Goal: Task Accomplishment & Management: Complete application form

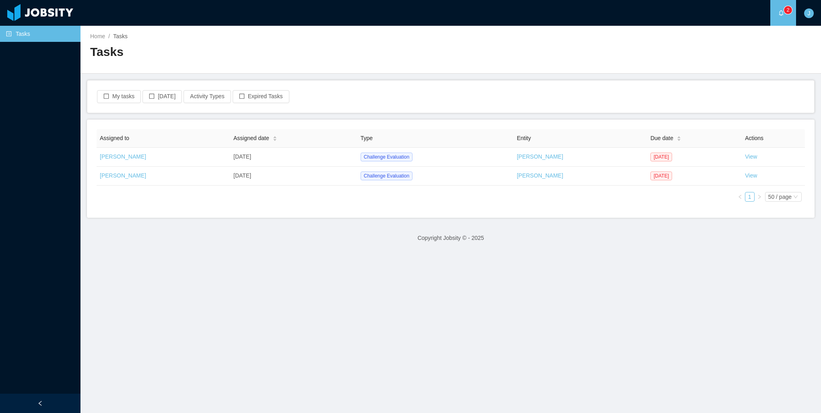
click at [512, 196] on div "Assigned to Assigned date Type Entity Due date Actions Jonathan Moura Oct 13th,…" at bounding box center [451, 168] width 709 height 79
click at [746, 156] on link "View" at bounding box center [751, 156] width 12 height 6
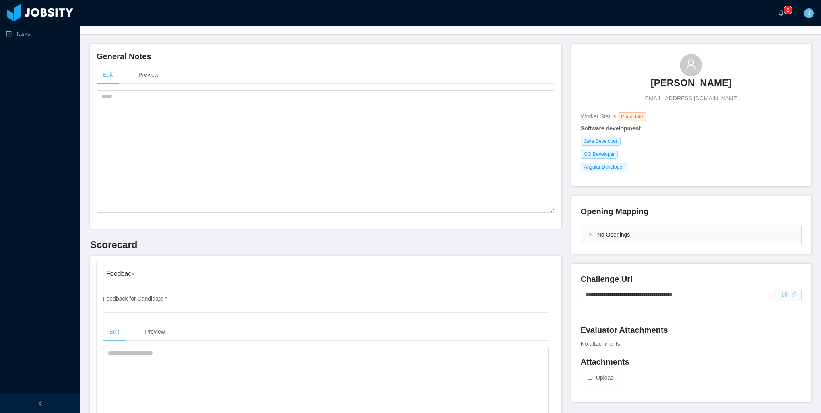
scroll to position [201, 0]
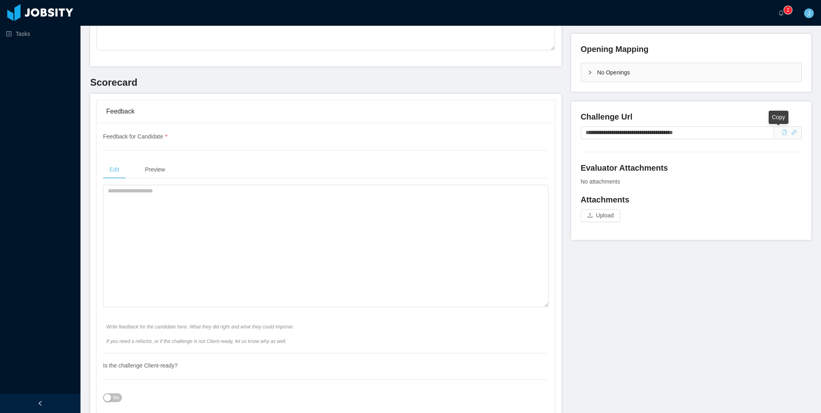
click at [782, 134] on icon "icon: copy" at bounding box center [785, 133] width 6 height 6
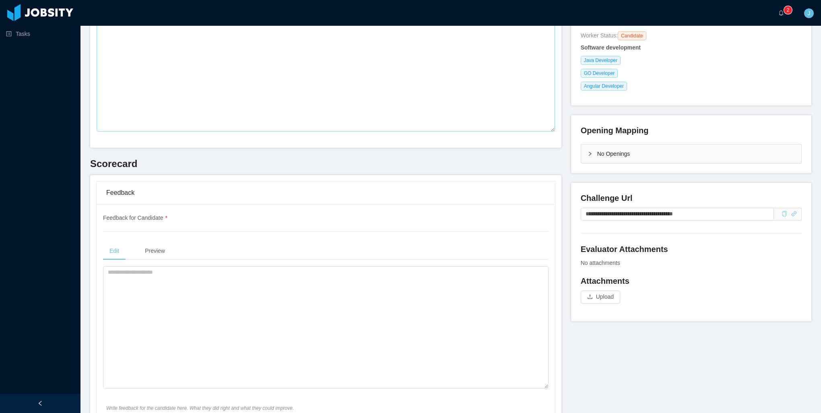
scroll to position [121, 0]
click at [213, 289] on textarea at bounding box center [326, 326] width 446 height 122
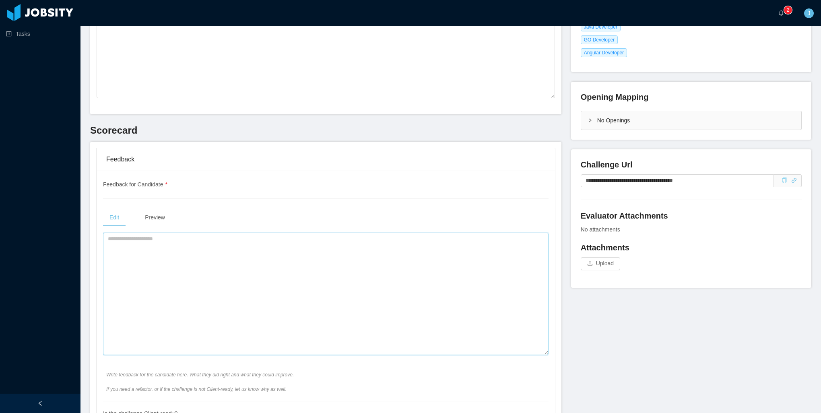
scroll to position [242, 0]
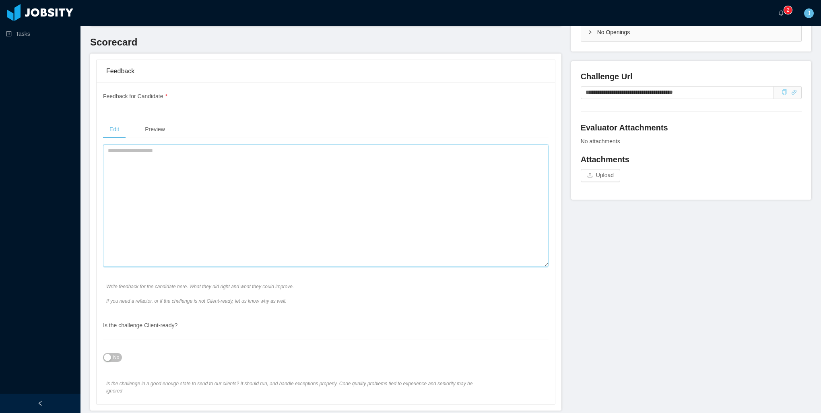
click at [314, 209] on textarea at bounding box center [326, 206] width 446 height 122
click at [209, 199] on textarea at bounding box center [326, 206] width 446 height 122
paste textarea "**********"
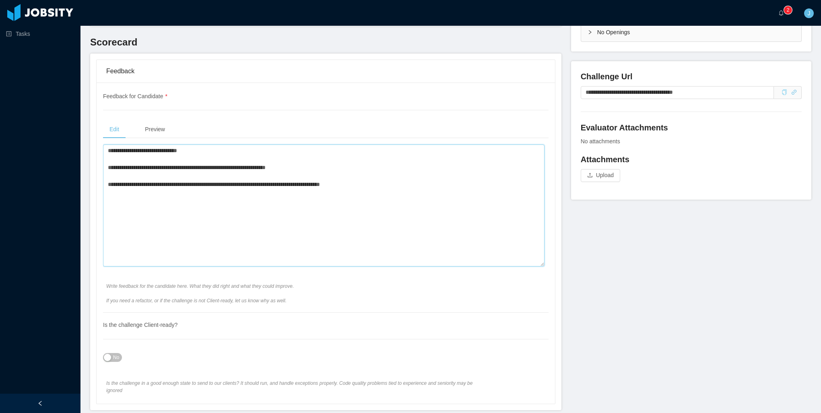
drag, startPoint x: 326, startPoint y: 169, endPoint x: 260, endPoint y: 170, distance: 66.4
click at [260, 170] on textarea "**********" at bounding box center [324, 206] width 442 height 122
click at [345, 220] on textarea "**********" at bounding box center [324, 206] width 442 height 122
click at [385, 188] on textarea "**********" at bounding box center [324, 206] width 442 height 122
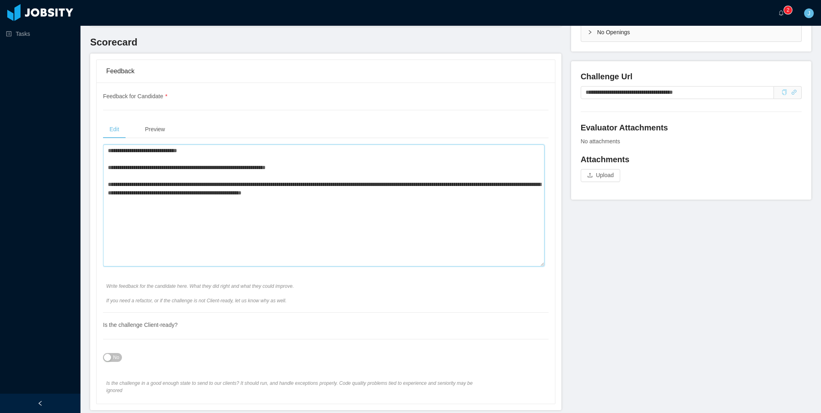
click at [335, 194] on textarea "**********" at bounding box center [324, 206] width 442 height 122
click at [389, 192] on textarea "**********" at bounding box center [324, 206] width 442 height 122
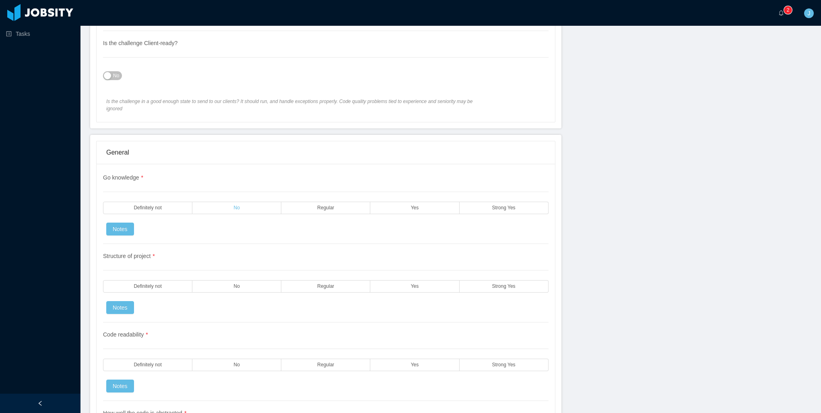
click at [240, 202] on label "No" at bounding box center [236, 208] width 89 height 12
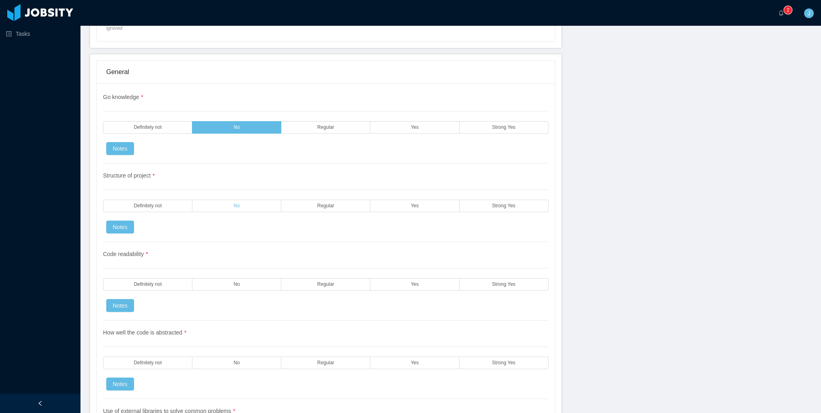
click at [205, 200] on label "No" at bounding box center [236, 206] width 89 height 12
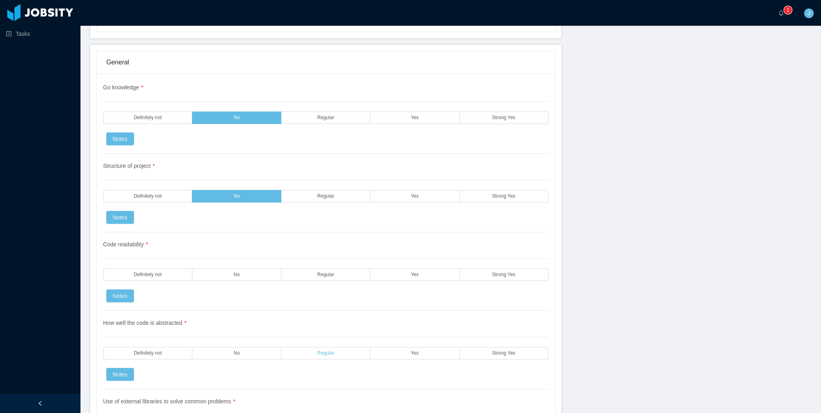
scroll to position [725, 0]
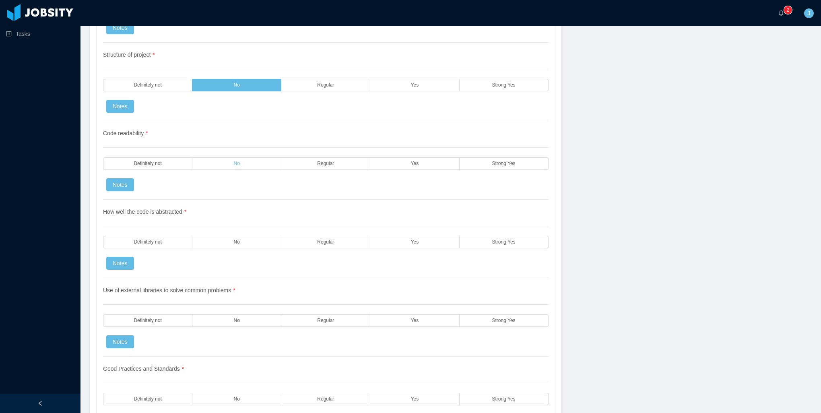
click at [256, 159] on label "No" at bounding box center [236, 163] width 89 height 12
click at [176, 236] on label "Definitely not" at bounding box center [147, 242] width 89 height 12
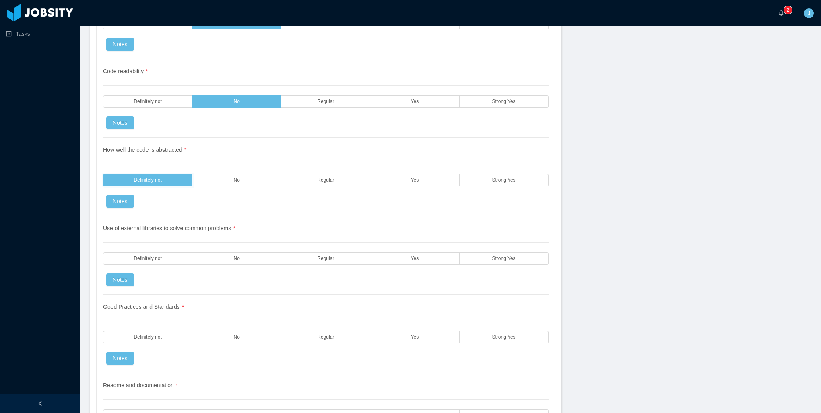
scroll to position [805, 0]
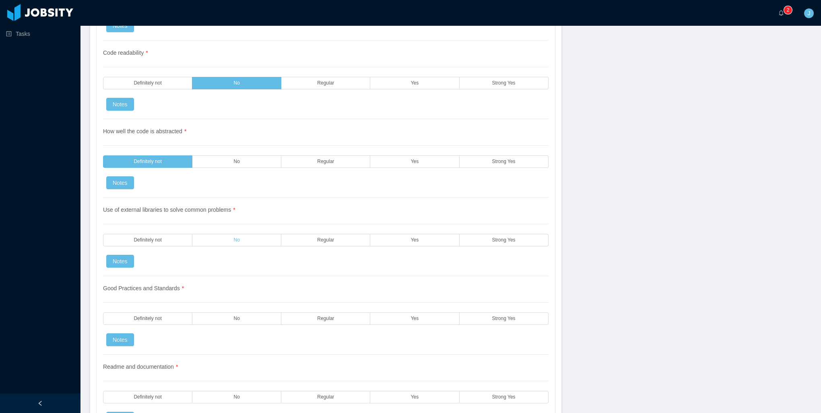
click at [253, 234] on label "No" at bounding box center [236, 240] width 89 height 12
click at [300, 234] on label "Regular" at bounding box center [325, 240] width 89 height 12
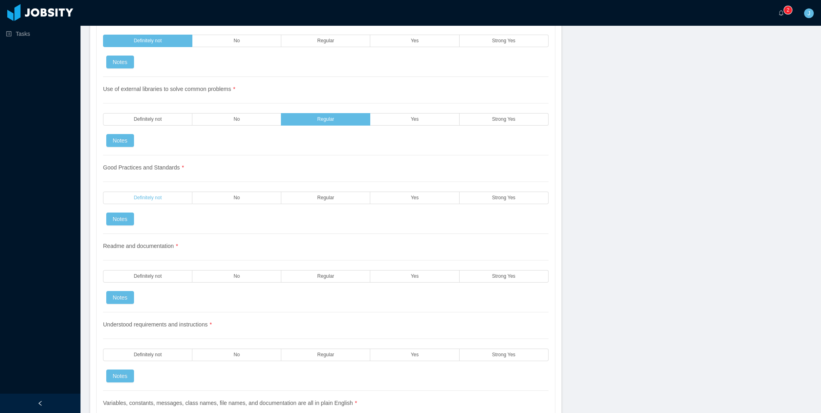
click at [172, 192] on label "Definitely not" at bounding box center [147, 198] width 89 height 12
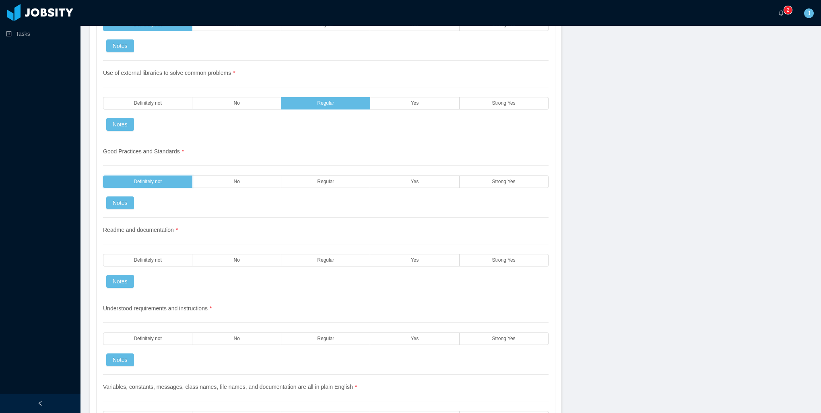
scroll to position [1047, 0]
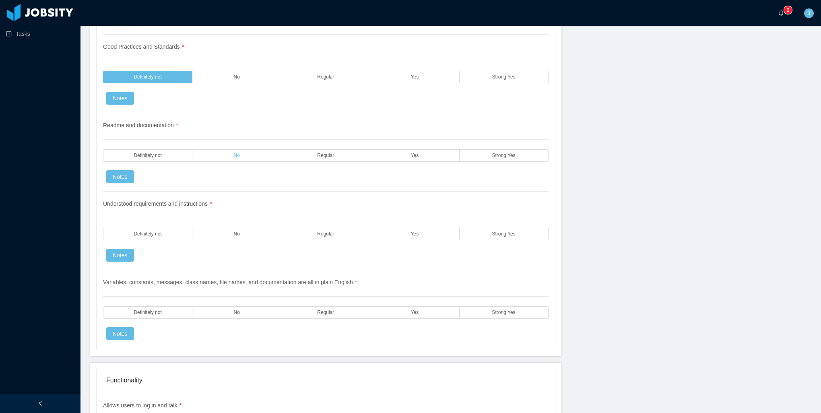
click at [209, 149] on label "No" at bounding box center [236, 155] width 89 height 12
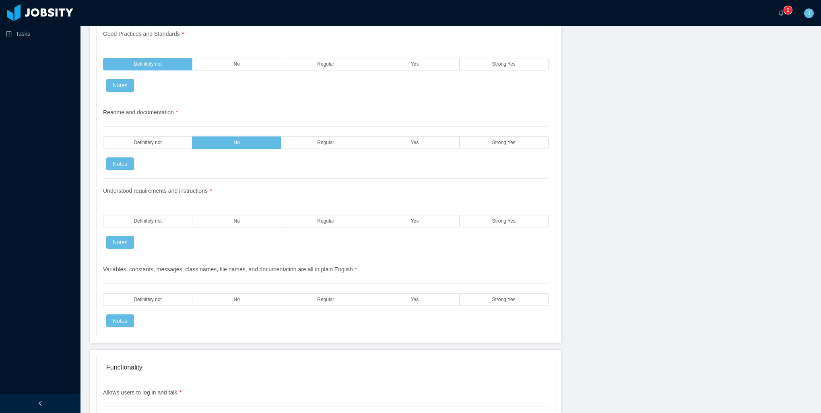
scroll to position [1087, 0]
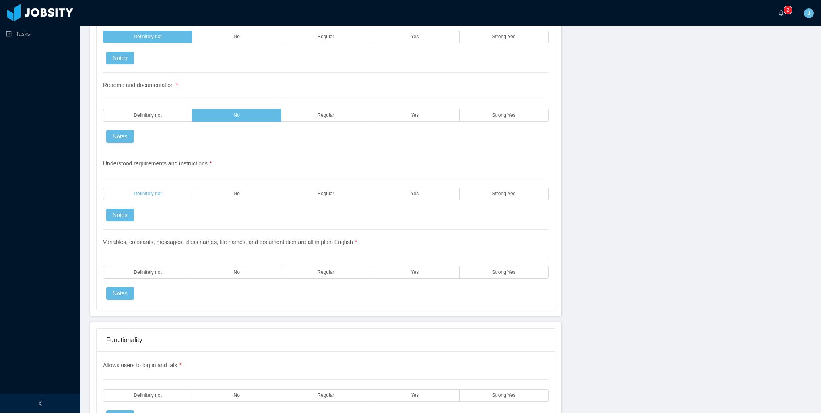
click at [170, 188] on label "Definitely not" at bounding box center [147, 194] width 89 height 12
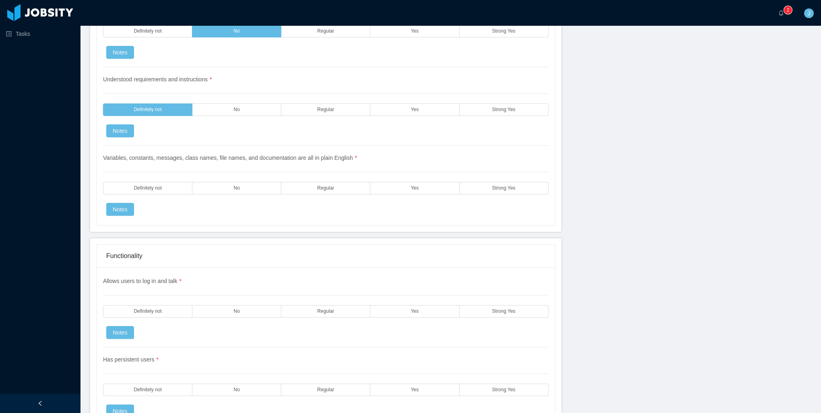
scroll to position [1127, 0]
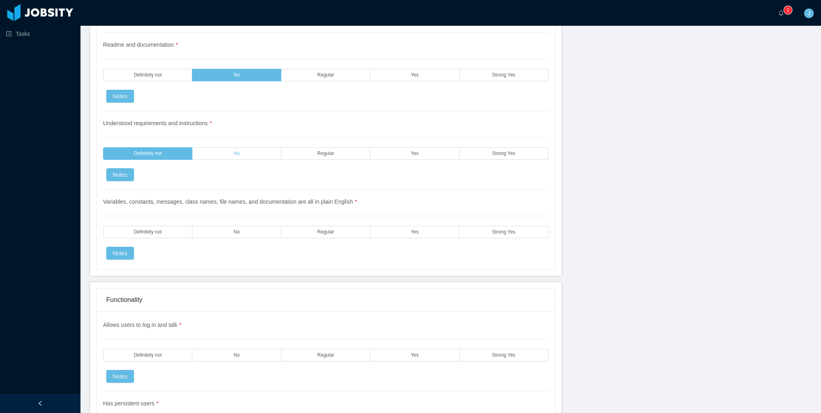
click at [230, 147] on label "No" at bounding box center [236, 153] width 89 height 12
click at [320, 229] on span "Regular" at bounding box center [325, 231] width 17 height 5
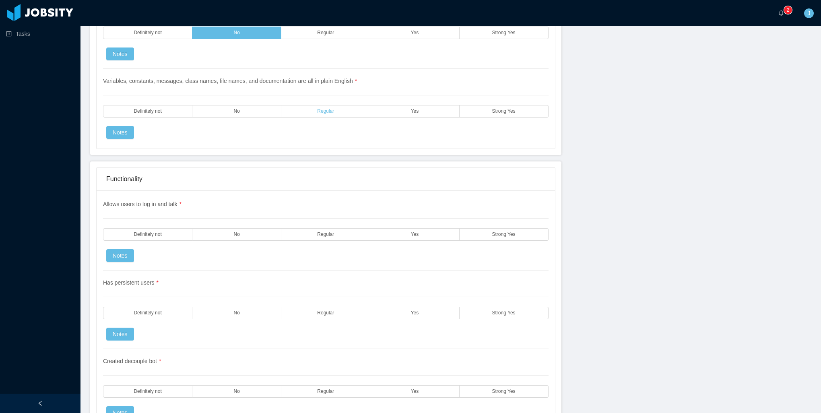
click at [327, 109] on span "Regular" at bounding box center [325, 111] width 17 height 5
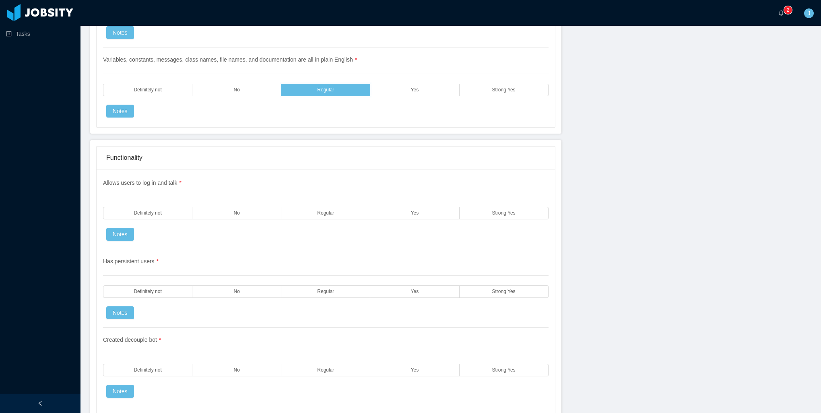
scroll to position [1369, 0]
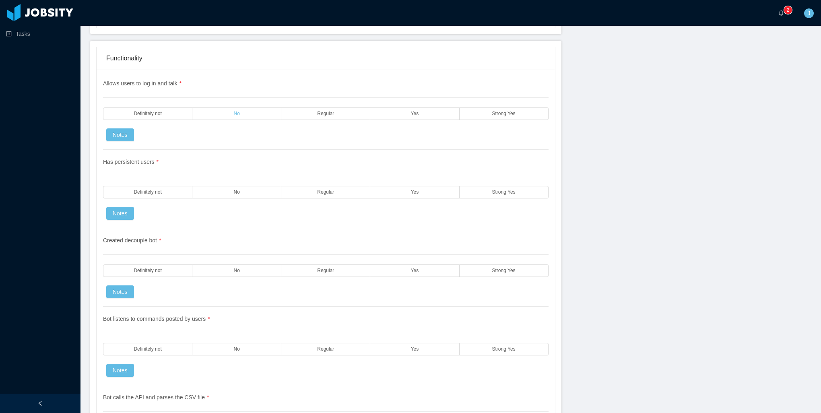
click at [224, 108] on label "No" at bounding box center [236, 114] width 89 height 12
click at [227, 174] on div "Has persistent users * Definitely not No Regular Yes Strong Yes Notes" at bounding box center [326, 189] width 446 height 79
click at [230, 188] on div "Has persistent users * Definitely not No Regular Yes Strong Yes Notes" at bounding box center [326, 189] width 446 height 79
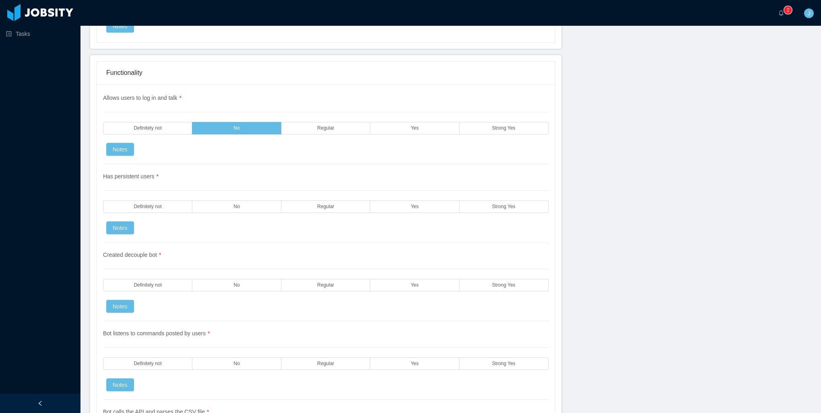
scroll to position [1409, 0]
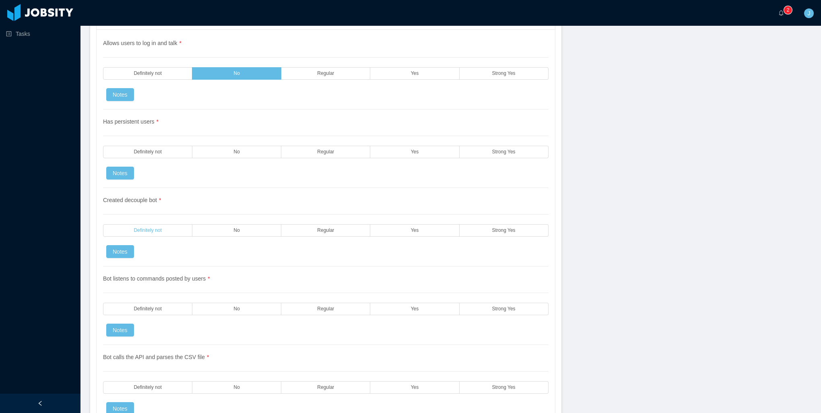
click at [166, 214] on div "Created decouple bot * Definitely not No Regular Yes Strong Yes Notes" at bounding box center [326, 227] width 446 height 79
click at [167, 224] on label "Definitely not" at bounding box center [147, 230] width 89 height 12
click at [230, 146] on label "No" at bounding box center [236, 152] width 89 height 12
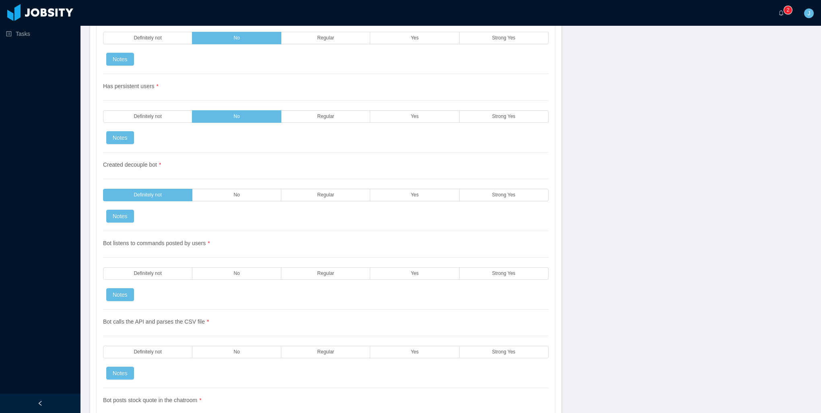
scroll to position [1449, 0]
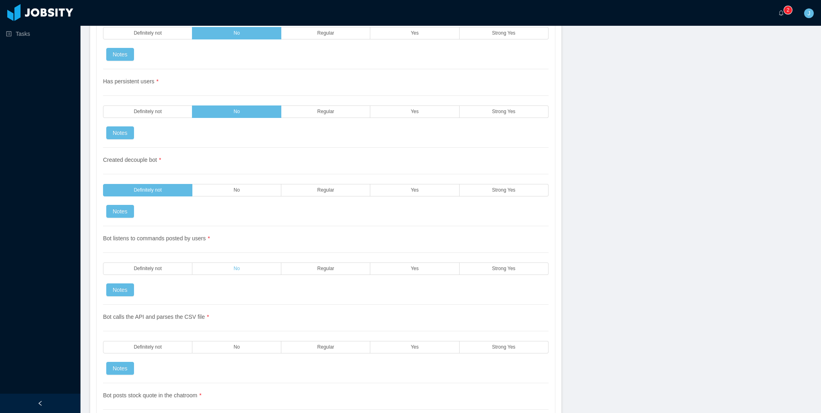
click at [225, 263] on label "No" at bounding box center [236, 269] width 89 height 12
click at [349, 263] on label "Regular" at bounding box center [325, 269] width 89 height 12
click at [318, 341] on label "Regular" at bounding box center [325, 347] width 89 height 12
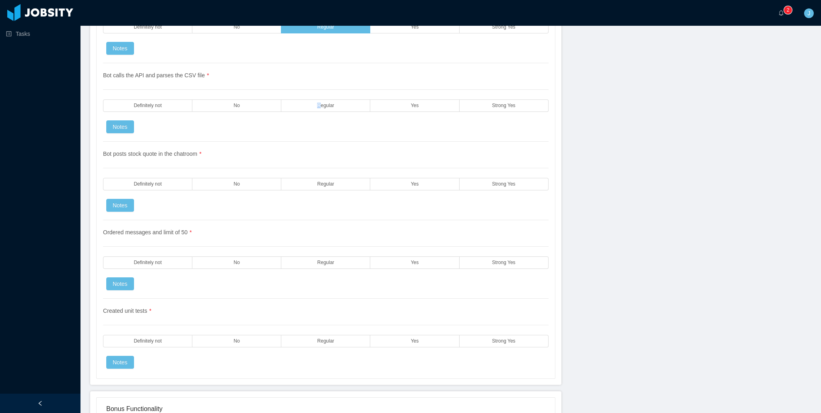
scroll to position [1570, 0]
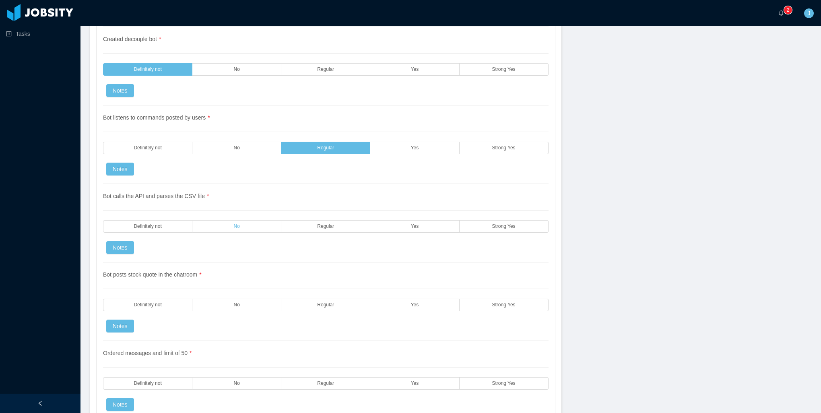
click at [242, 221] on label "No" at bounding box center [236, 226] width 89 height 12
click at [315, 299] on label "Regular" at bounding box center [325, 305] width 89 height 12
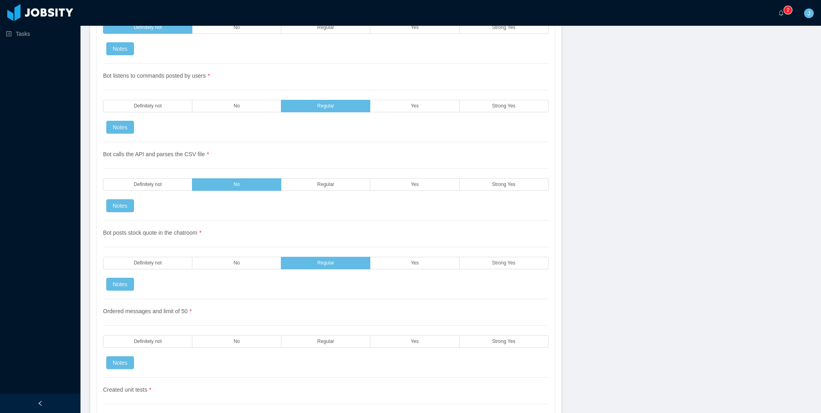
scroll to position [1772, 0]
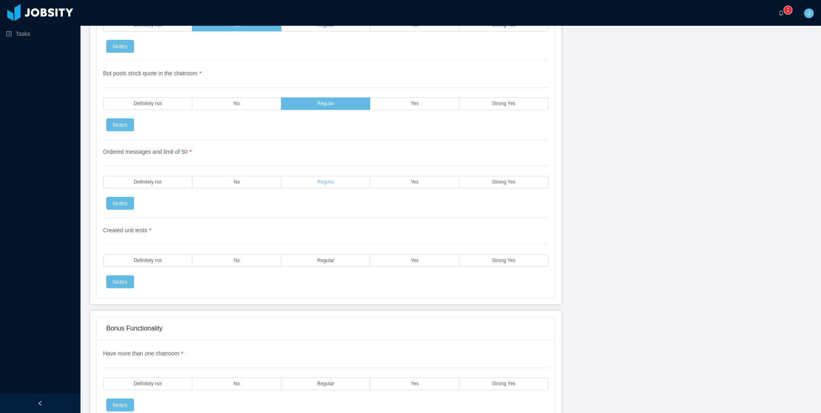
click at [324, 176] on label "Regular" at bounding box center [325, 182] width 89 height 12
click at [319, 256] on div "Created unit tests * Definitely not No Regular Yes Strong Yes Notes" at bounding box center [326, 253] width 446 height 70
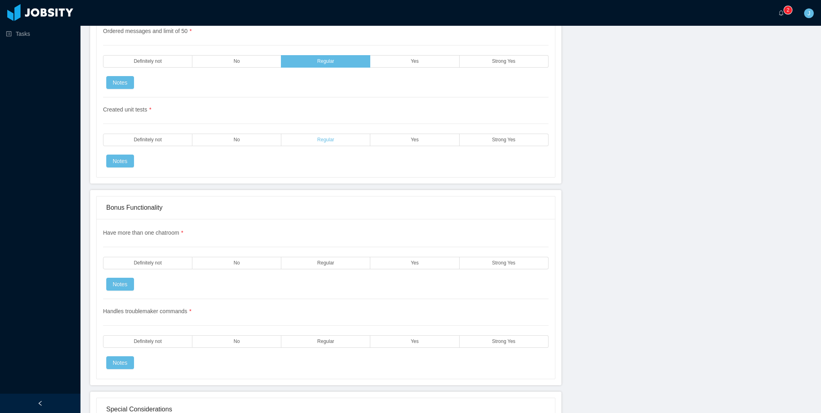
click at [318, 137] on span "Regular" at bounding box center [325, 139] width 17 height 5
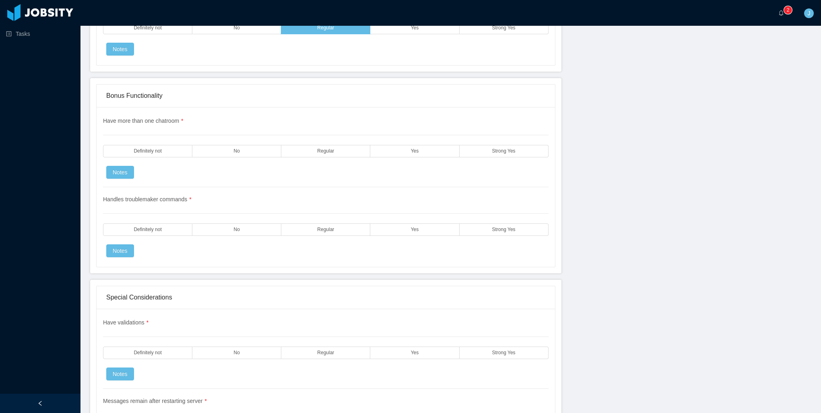
scroll to position [2013, 0]
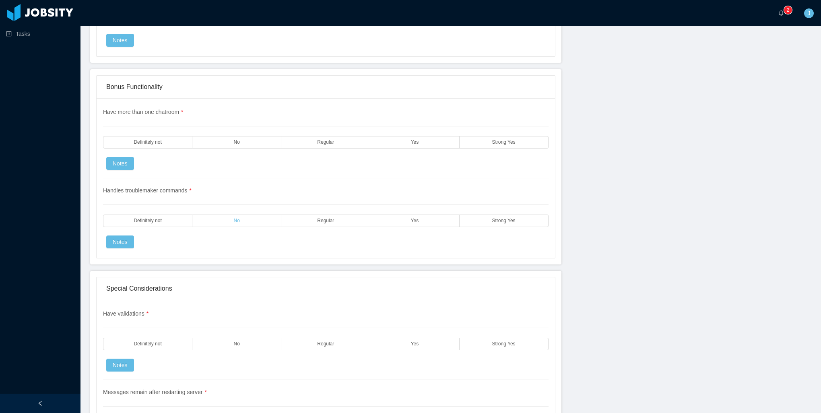
click at [234, 218] on span "No" at bounding box center [237, 220] width 6 height 5
click at [244, 136] on label "No" at bounding box center [236, 142] width 89 height 12
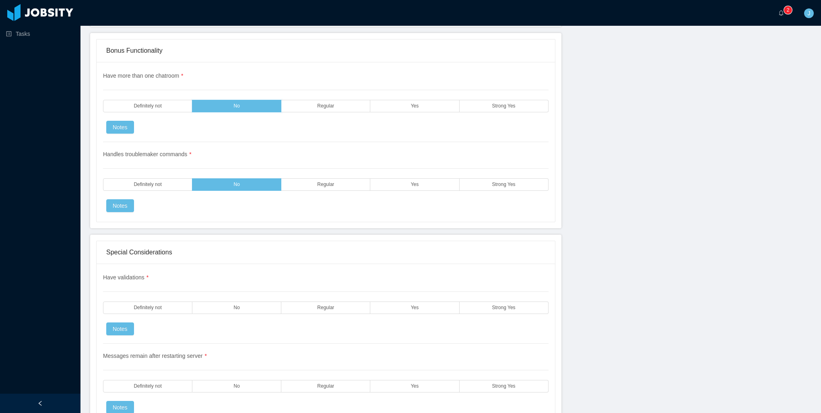
scroll to position [2174, 0]
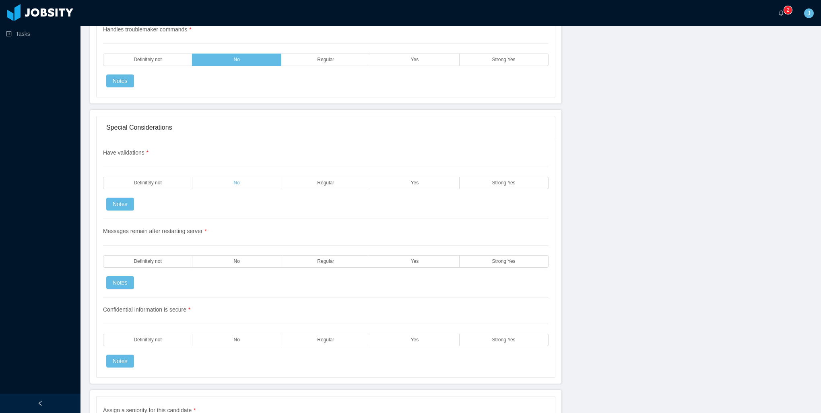
click at [223, 177] on label "No" at bounding box center [236, 183] width 89 height 12
click at [224, 255] on label "No" at bounding box center [236, 261] width 89 height 12
click at [238, 334] on label "No" at bounding box center [236, 340] width 89 height 12
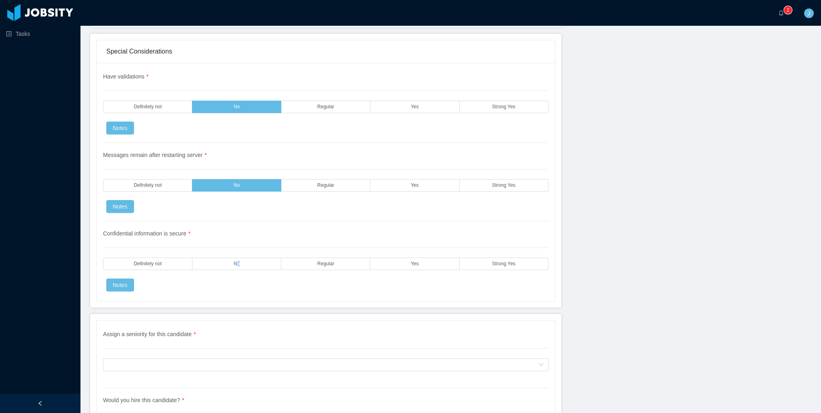
scroll to position [2322, 0]
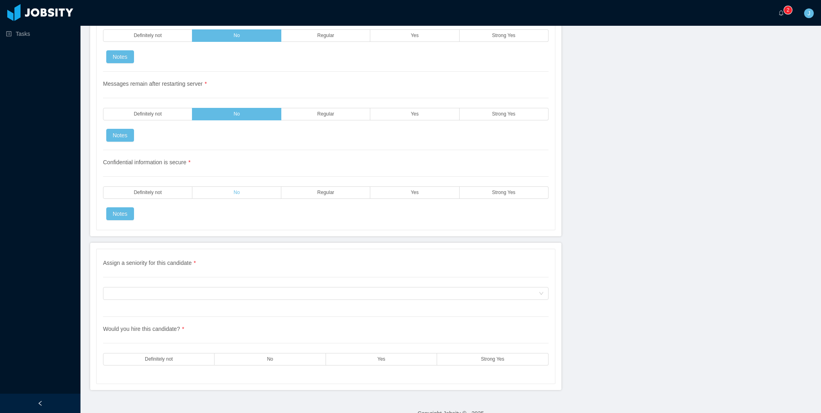
click at [234, 190] on span "No" at bounding box center [237, 192] width 6 height 5
click at [201, 287] on div "Assign a seniority for this candidate" at bounding box center [323, 293] width 431 height 12
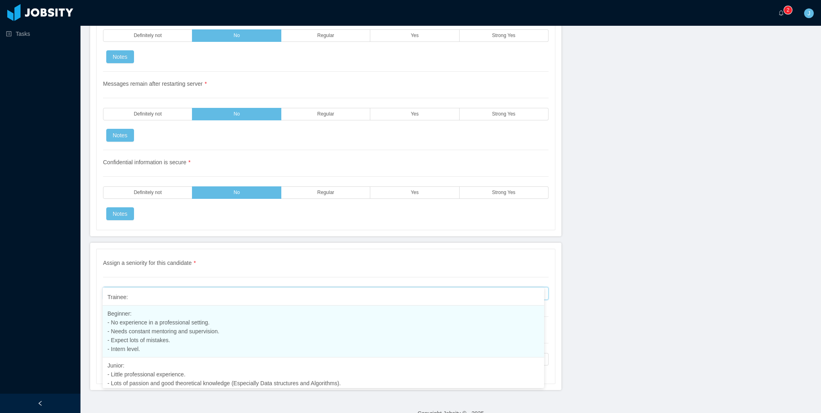
click at [160, 340] on span "Beginner: - No experience in a professional setting. - Needs constant mentoring…" at bounding box center [164, 331] width 112 height 42
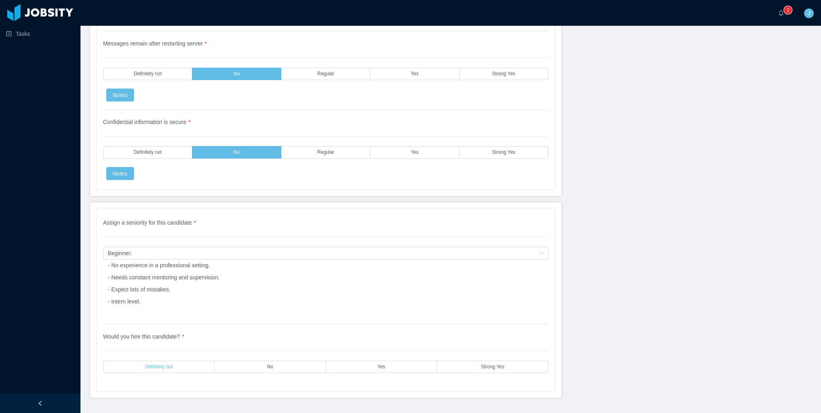
drag, startPoint x: 203, startPoint y: 355, endPoint x: 286, endPoint y: 318, distance: 90.8
click at [203, 361] on label "Definitely not" at bounding box center [159, 367] width 112 height 12
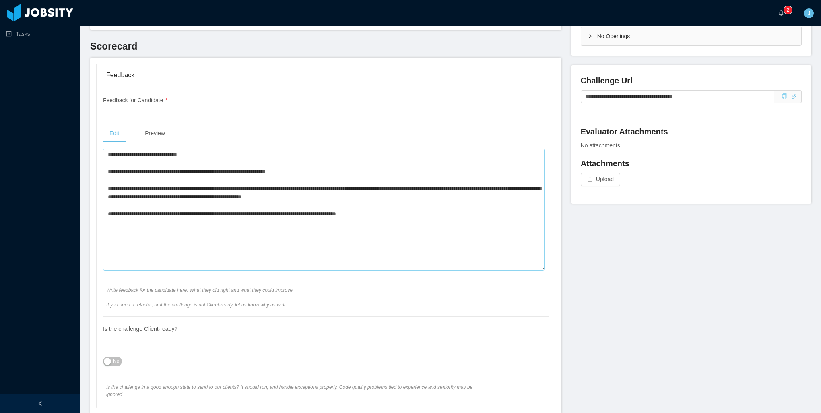
scroll to position [228, 0]
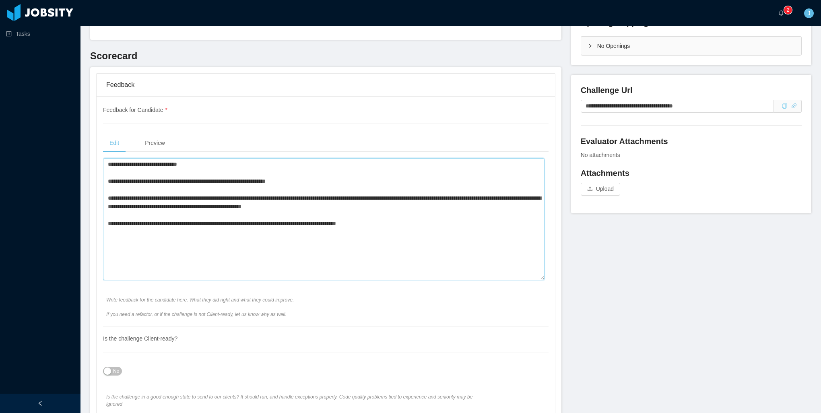
click at [298, 196] on textarea "**********" at bounding box center [324, 219] width 442 height 122
click at [388, 217] on textarea "**********" at bounding box center [324, 219] width 442 height 122
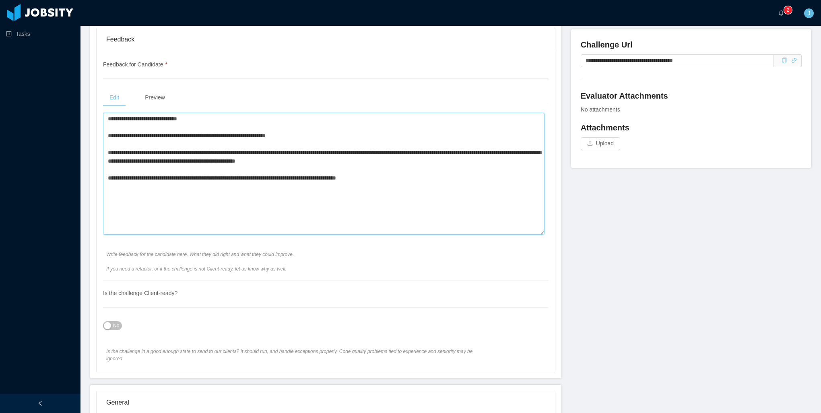
scroll to position [0, 0]
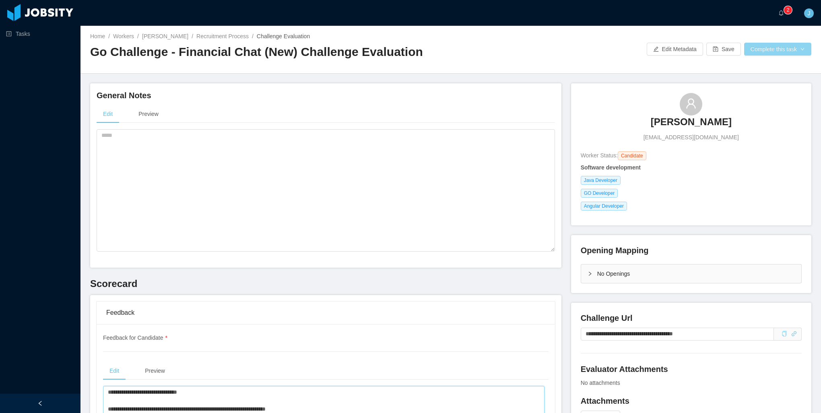
type textarea "**********"
click at [771, 54] on button "Complete this task" at bounding box center [777, 49] width 67 height 13
click at [768, 68] on button "Save Evaluation" at bounding box center [773, 67] width 62 height 13
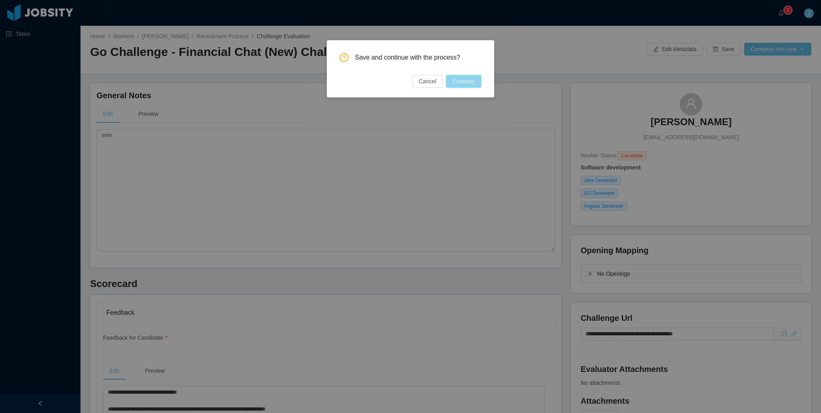
click at [467, 83] on button "Continue" at bounding box center [463, 81] width 35 height 13
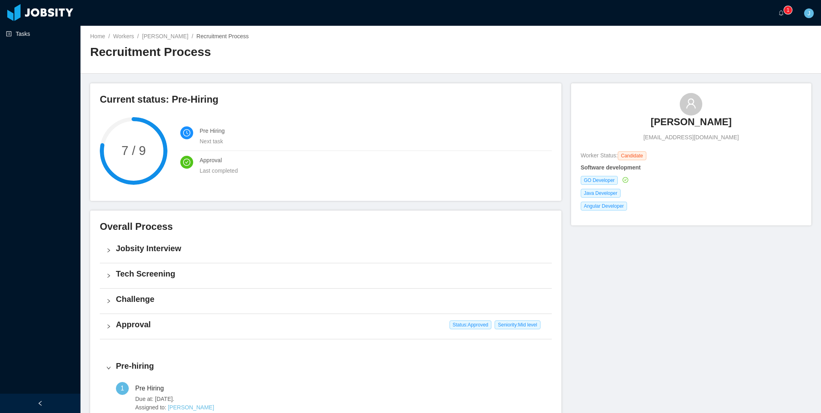
click at [45, 37] on link "Tasks" at bounding box center [40, 34] width 68 height 16
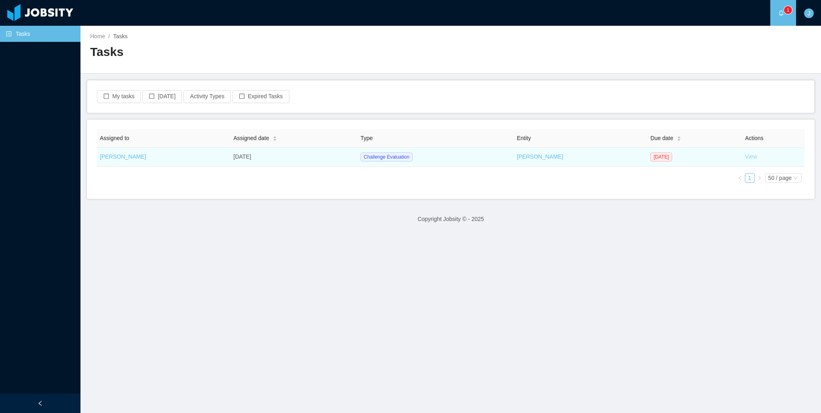
click at [745, 159] on link "View" at bounding box center [751, 156] width 12 height 6
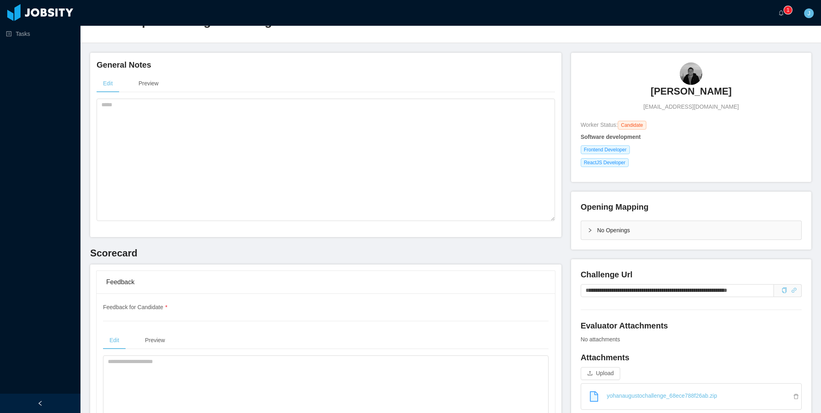
scroll to position [161, 0]
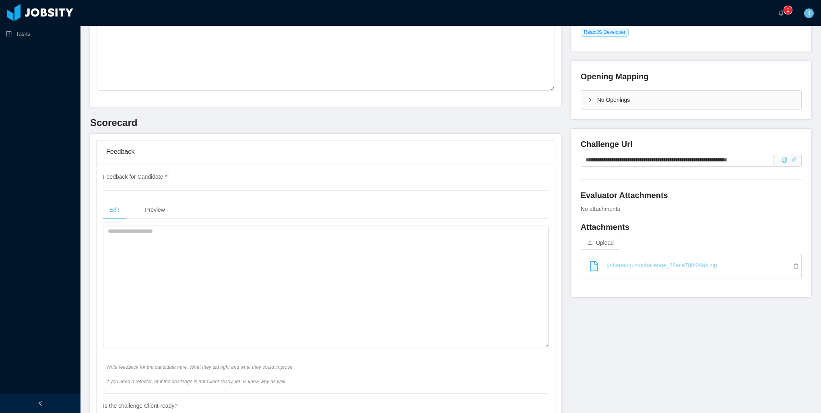
click at [736, 266] on link "yohanaugustochallenge_68ece788f26ab.zip" at bounding box center [695, 265] width 214 height 18
click at [280, 263] on textarea at bounding box center [326, 286] width 446 height 122
type textarea "*"
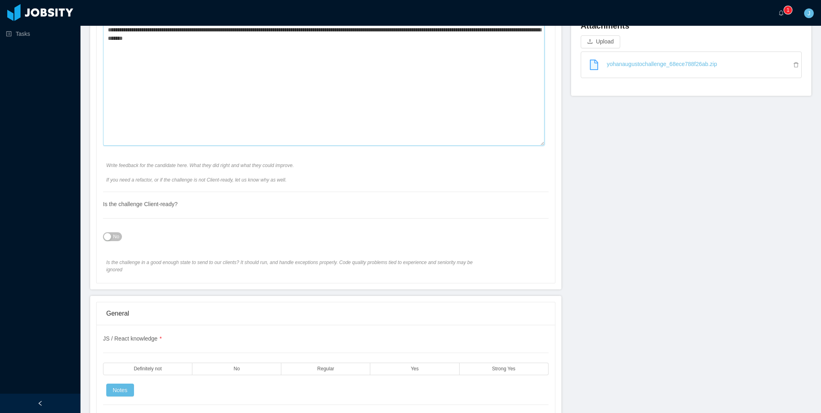
type textarea "**********"
click at [116, 234] on span "No" at bounding box center [116, 237] width 6 height 8
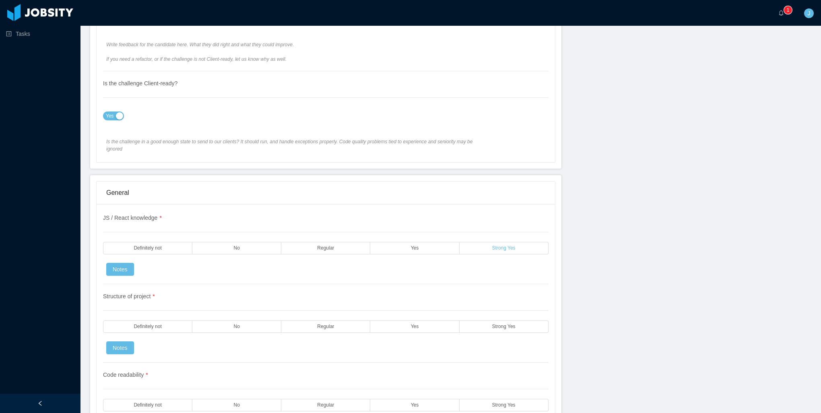
click at [498, 246] on span "Strong Yes" at bounding box center [503, 248] width 23 height 5
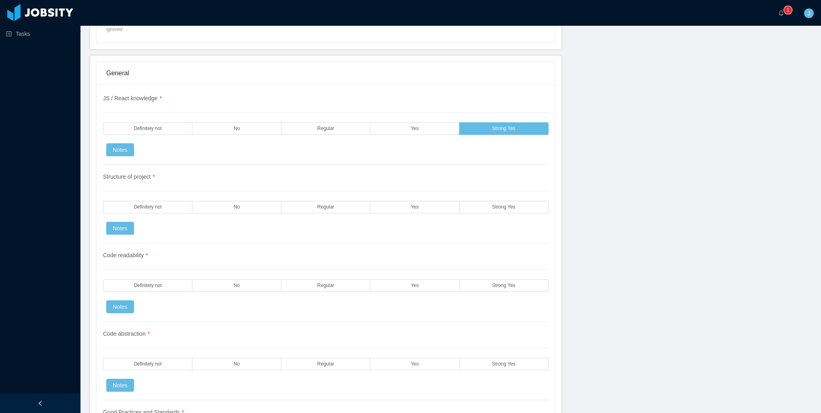
scroll to position [604, 0]
click at [482, 200] on label "Strong Yes" at bounding box center [504, 206] width 89 height 12
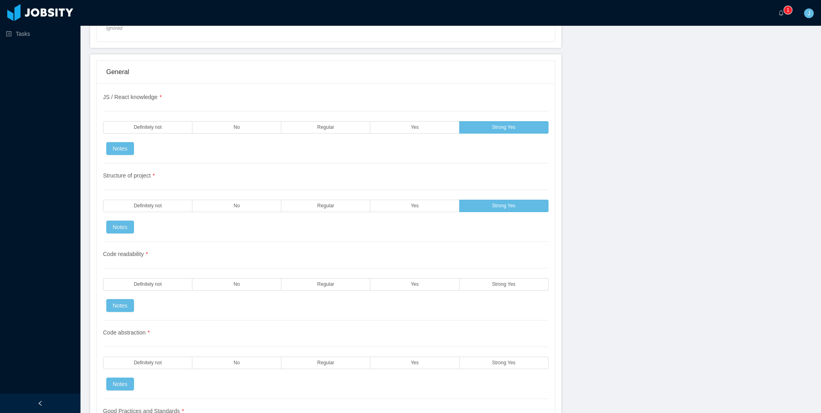
click at [490, 268] on div "Code readability * Definitely not No Regular Yes Strong Yes Notes" at bounding box center [326, 281] width 446 height 79
click at [493, 282] on span "Strong Yes" at bounding box center [503, 284] width 23 height 5
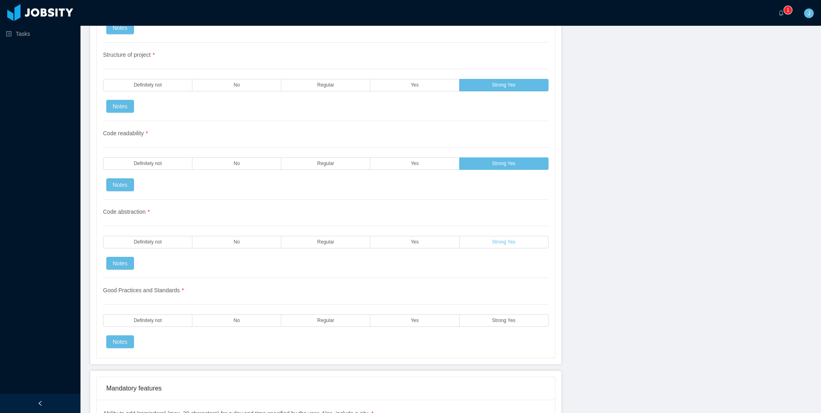
drag, startPoint x: 477, startPoint y: 234, endPoint x: 478, endPoint y: 260, distance: 26.6
click at [477, 236] on label "Strong Yes" at bounding box center [504, 242] width 89 height 12
click at [484, 314] on label "Strong Yes" at bounding box center [504, 320] width 89 height 12
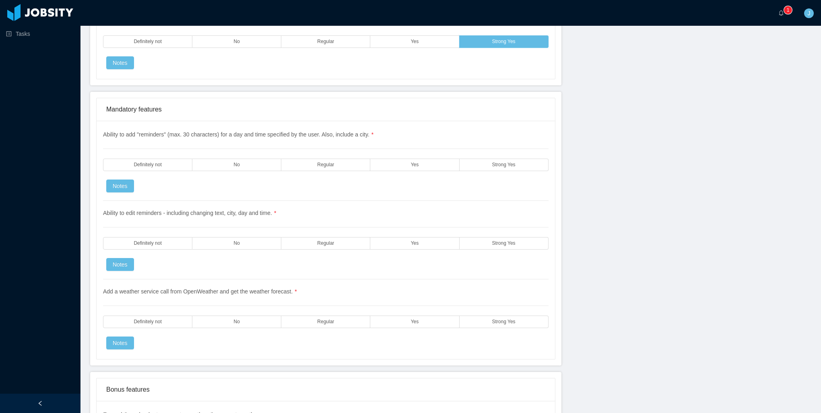
scroll to position [1007, 0]
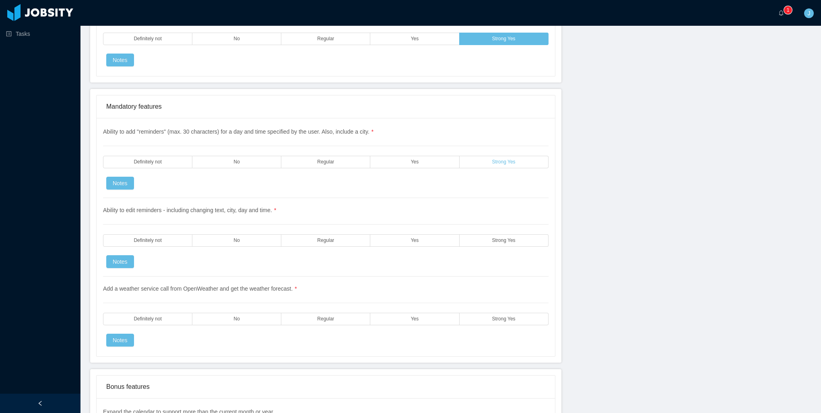
click at [479, 156] on label "Strong Yes" at bounding box center [504, 162] width 89 height 12
click at [482, 239] on div "Ability to edit reminders - including changing text, city, day and time. * Defi…" at bounding box center [326, 237] width 446 height 79
click at [480, 234] on label "Strong Yes" at bounding box center [504, 240] width 89 height 12
click at [472, 302] on div "Add a weather service call from OpenWeather and get the weather forecast. * Def…" at bounding box center [326, 312] width 446 height 70
click at [480, 313] on label "Strong Yes" at bounding box center [504, 319] width 89 height 12
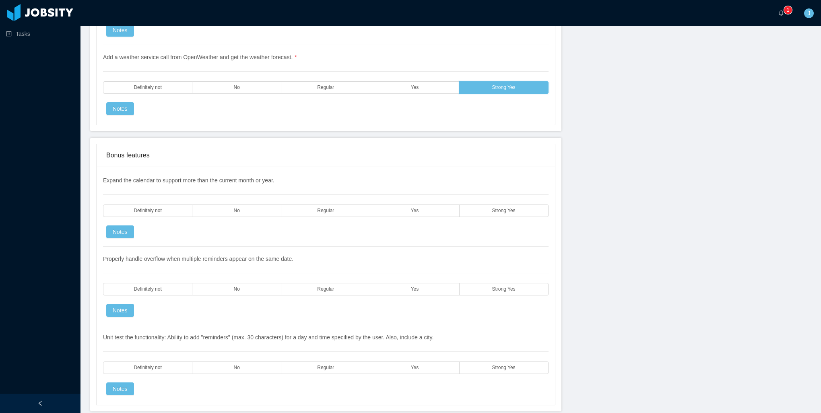
scroll to position [1288, 0]
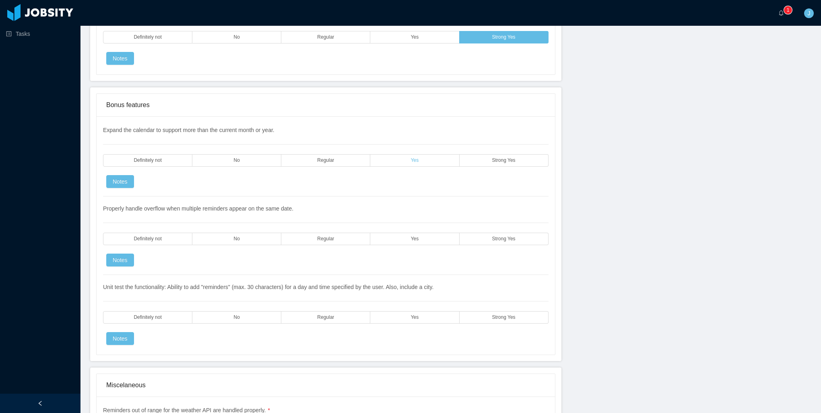
click at [394, 154] on label "Yes" at bounding box center [414, 160] width 89 height 12
click at [488, 233] on label "Strong Yes" at bounding box center [504, 239] width 89 height 12
click at [474, 154] on label "Strong Yes" at bounding box center [504, 160] width 89 height 12
click at [208, 311] on label "No" at bounding box center [236, 317] width 89 height 12
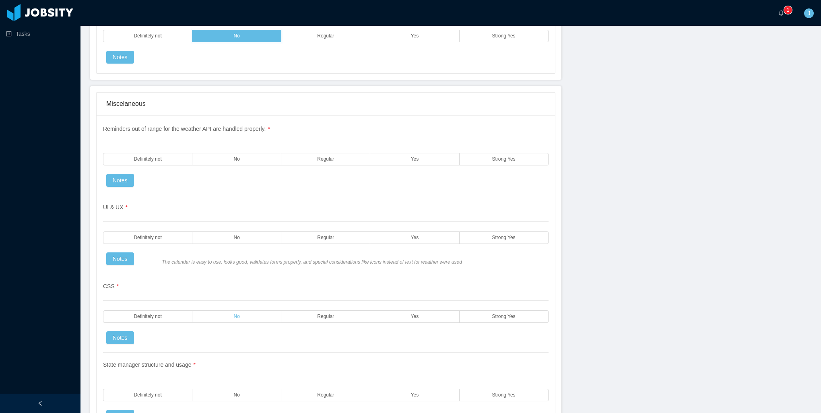
scroll to position [1570, 0]
click at [485, 153] on label "Strong Yes" at bounding box center [504, 159] width 89 height 12
click at [494, 235] on span "Strong Yes" at bounding box center [503, 237] width 23 height 5
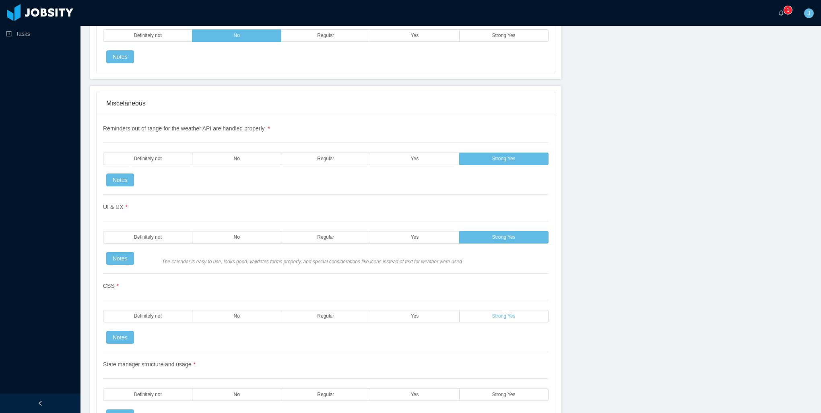
click at [488, 310] on label "Strong Yes" at bounding box center [504, 316] width 89 height 12
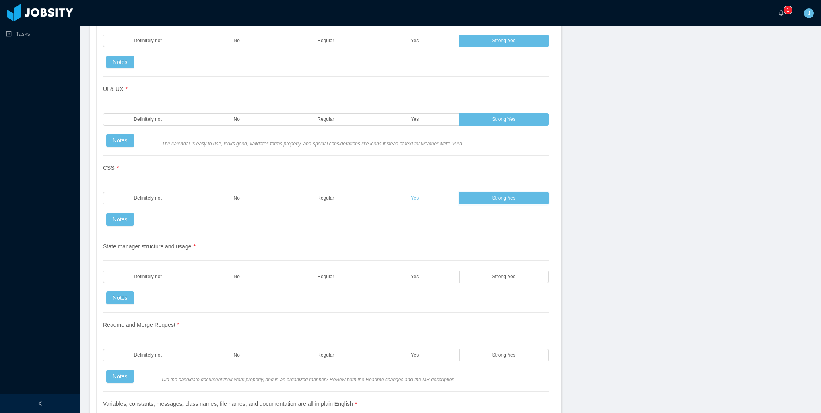
scroll to position [1691, 0]
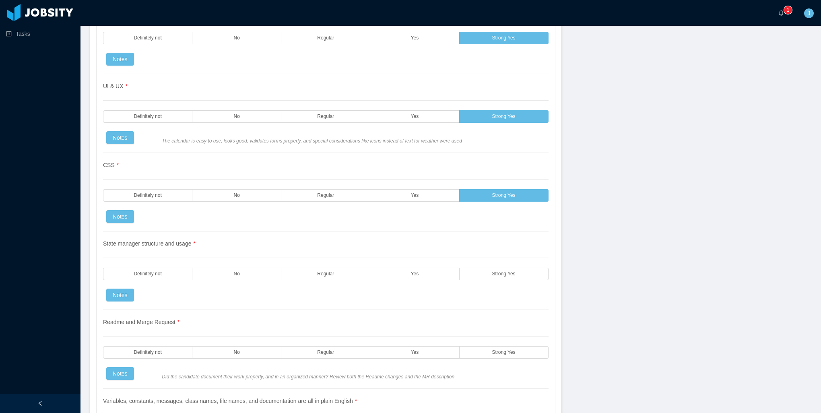
drag, startPoint x: 499, startPoint y: 263, endPoint x: 499, endPoint y: 286, distance: 22.6
click at [499, 271] on span "Strong Yes" at bounding box center [503, 273] width 23 height 5
click at [504, 346] on label "Strong Yes" at bounding box center [504, 352] width 89 height 12
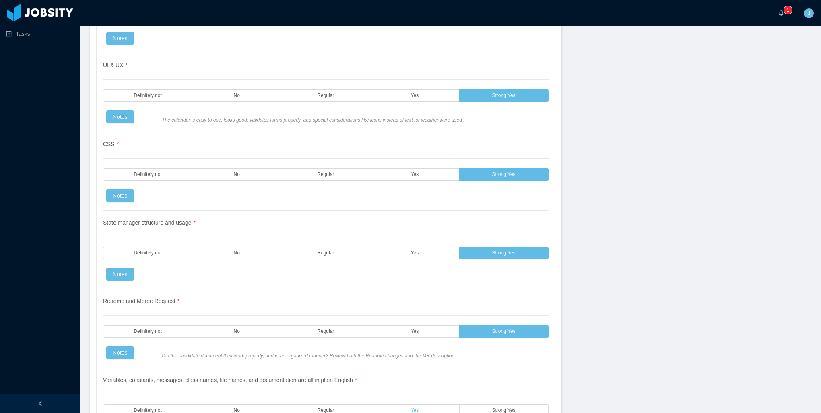
scroll to position [1892, 0]
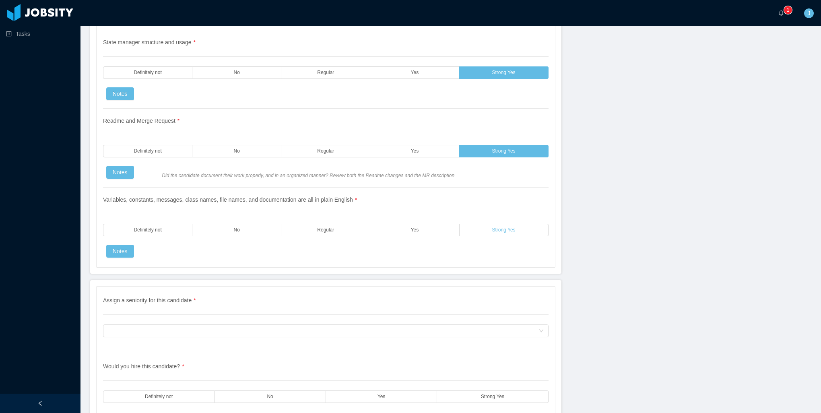
click at [484, 224] on label "Strong Yes" at bounding box center [504, 230] width 89 height 12
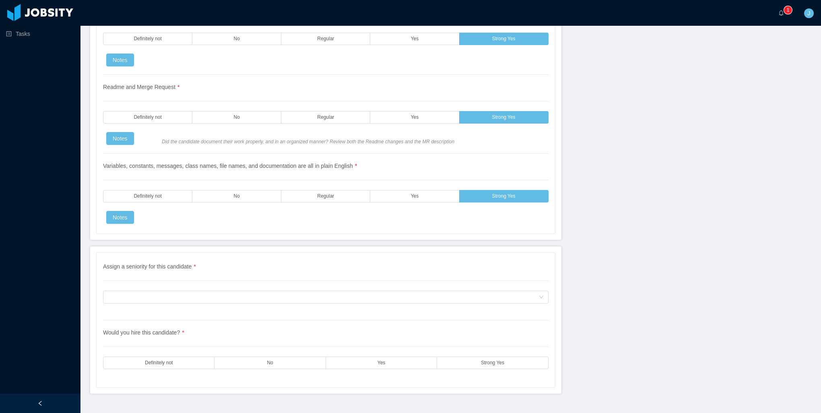
scroll to position [1931, 0]
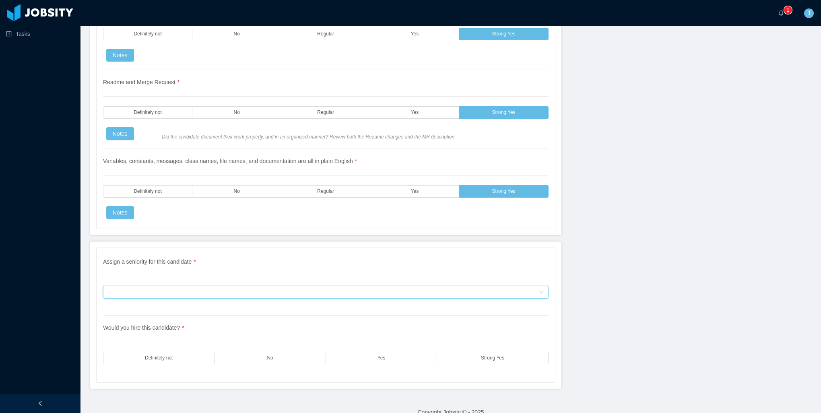
click at [235, 286] on div "Assign a seniority for this candidate" at bounding box center [323, 292] width 431 height 12
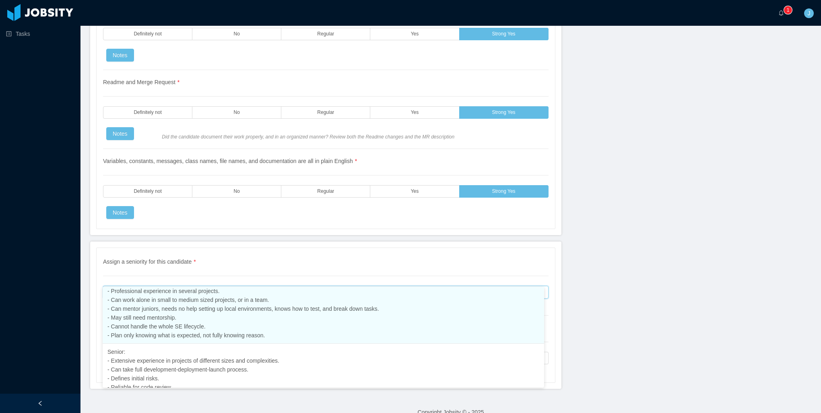
scroll to position [162, 0]
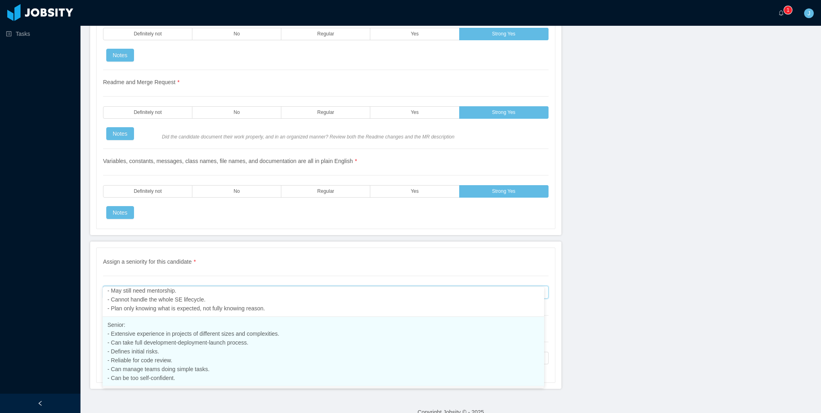
click at [174, 345] on span "Senior: - Extensive experience in projects of different sizes and complexities.…" at bounding box center [194, 352] width 172 height 60
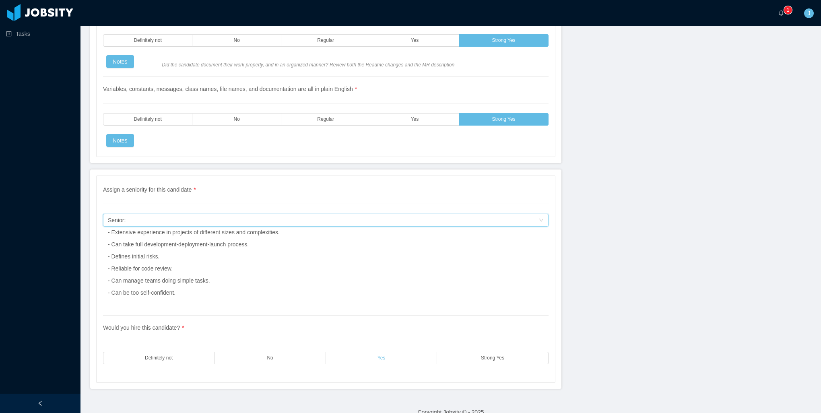
click at [367, 352] on label "Yes" at bounding box center [381, 358] width 111 height 12
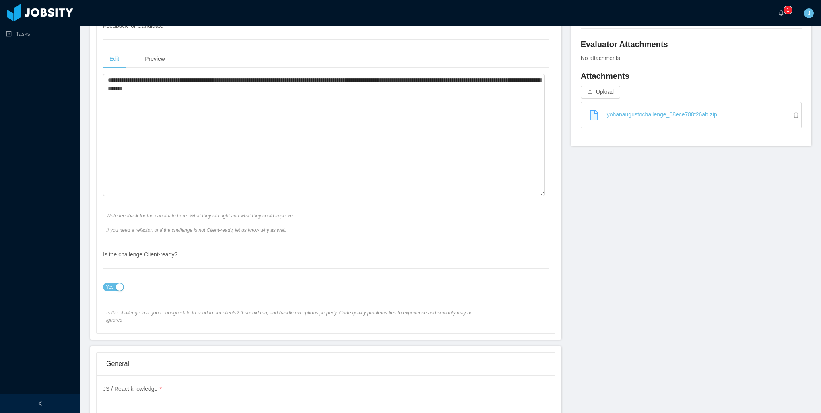
scroll to position [0, 0]
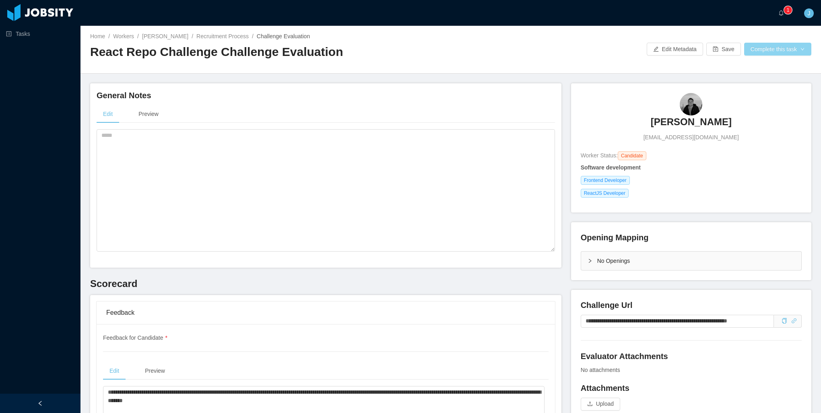
drag, startPoint x: 770, startPoint y: 48, endPoint x: 762, endPoint y: 54, distance: 10.6
click at [770, 48] on button "Complete this task" at bounding box center [777, 49] width 67 height 13
click at [759, 68] on button "Save Evaluation" at bounding box center [773, 67] width 62 height 13
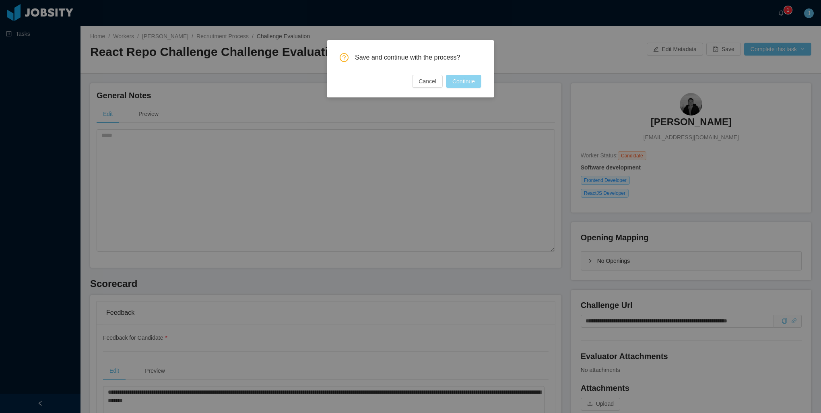
click at [472, 82] on button "Continue" at bounding box center [463, 81] width 35 height 13
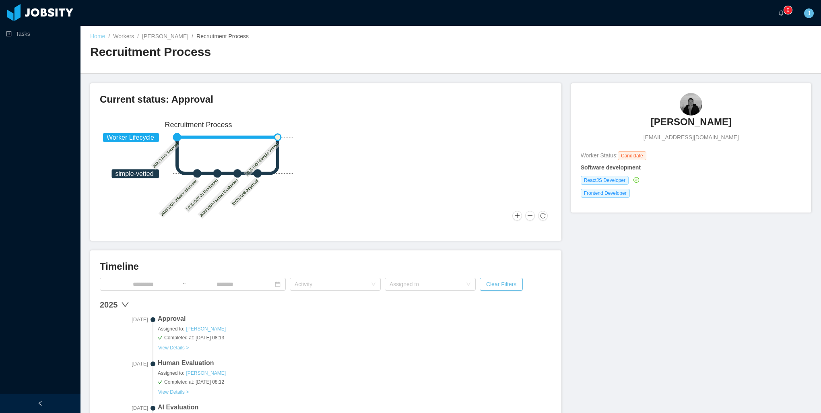
click at [101, 37] on link "Home" at bounding box center [97, 36] width 15 height 6
